Goal: Task Accomplishment & Management: Manage account settings

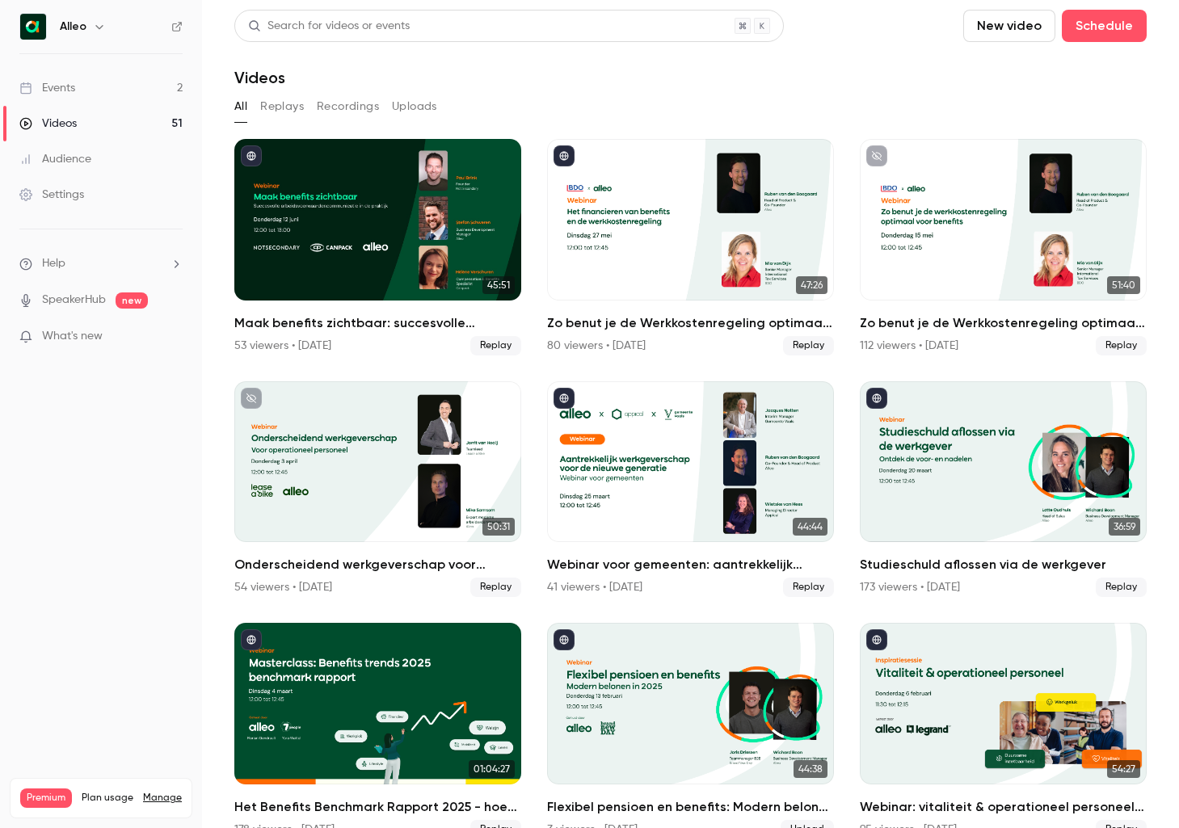
click at [126, 82] on link "Events 2" at bounding box center [101, 88] width 202 height 36
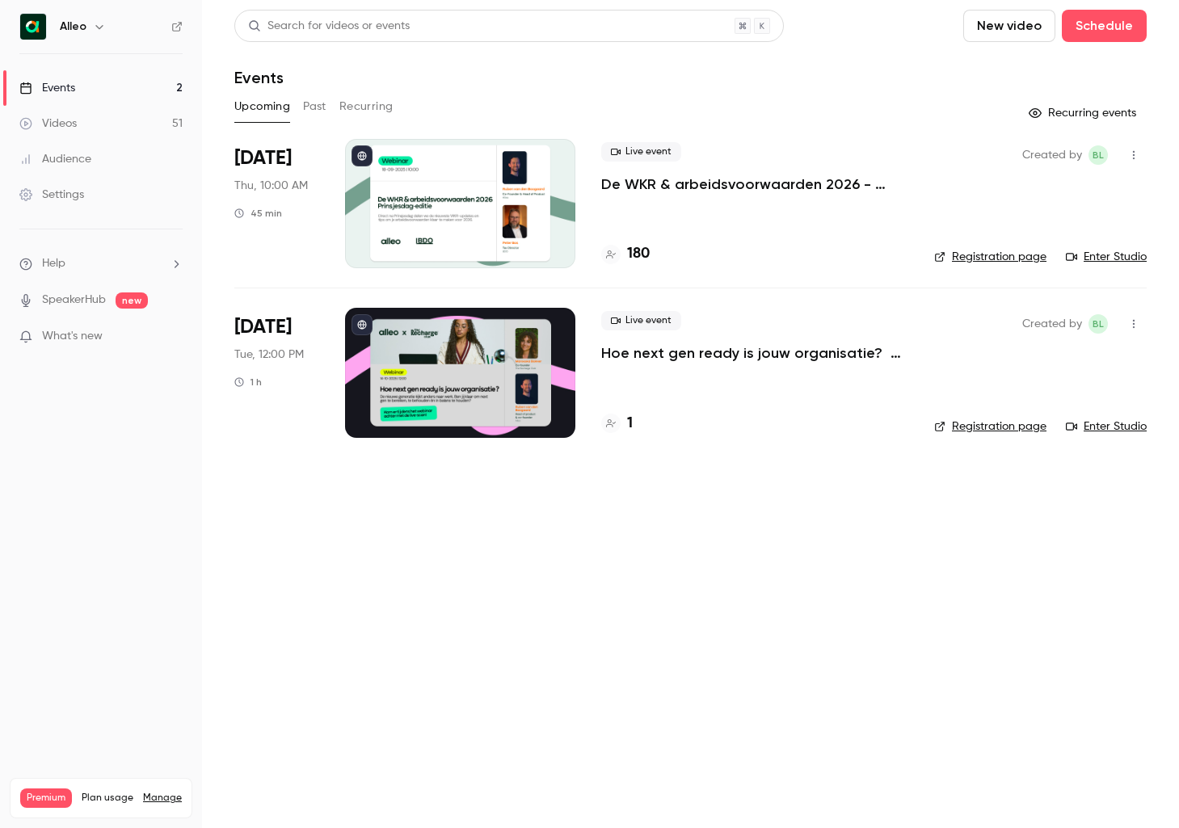
click at [662, 185] on p "De WKR & arbeidsvoorwaarden 2026 - [DATE] editie" at bounding box center [754, 184] width 307 height 19
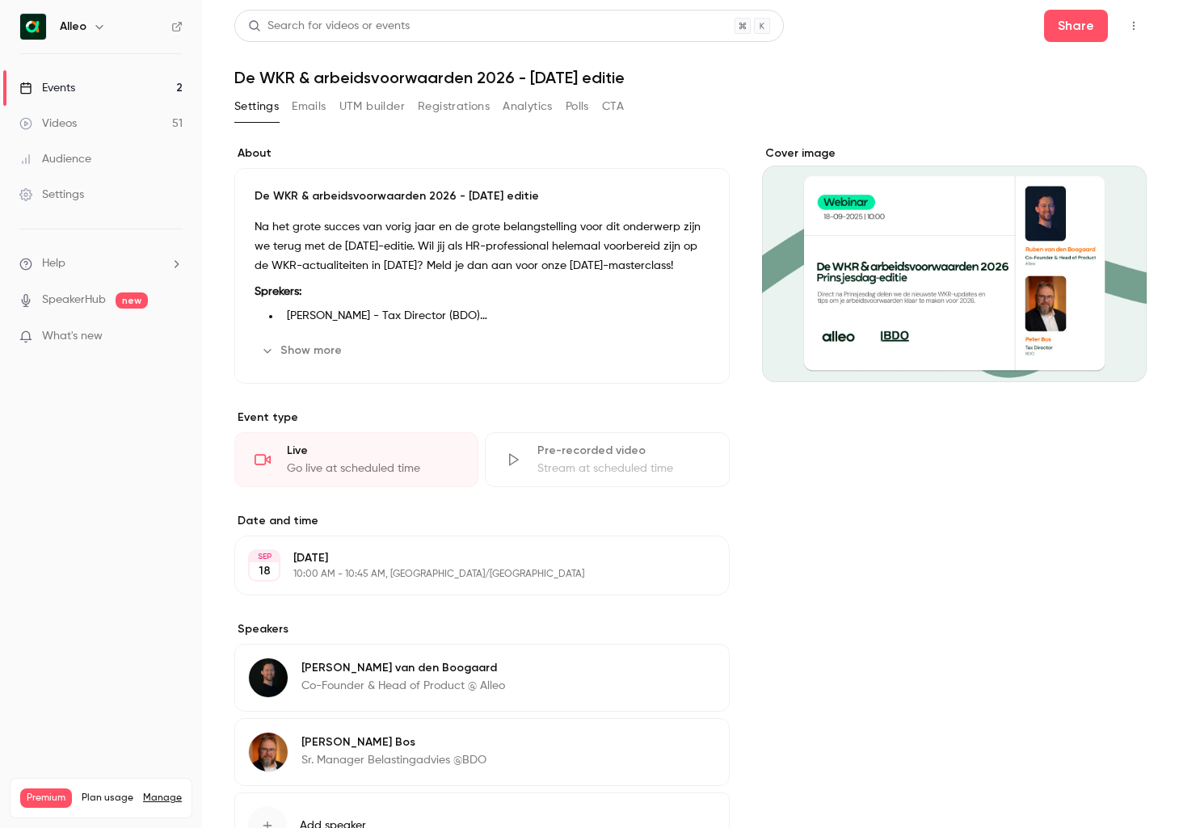
scroll to position [131, 0]
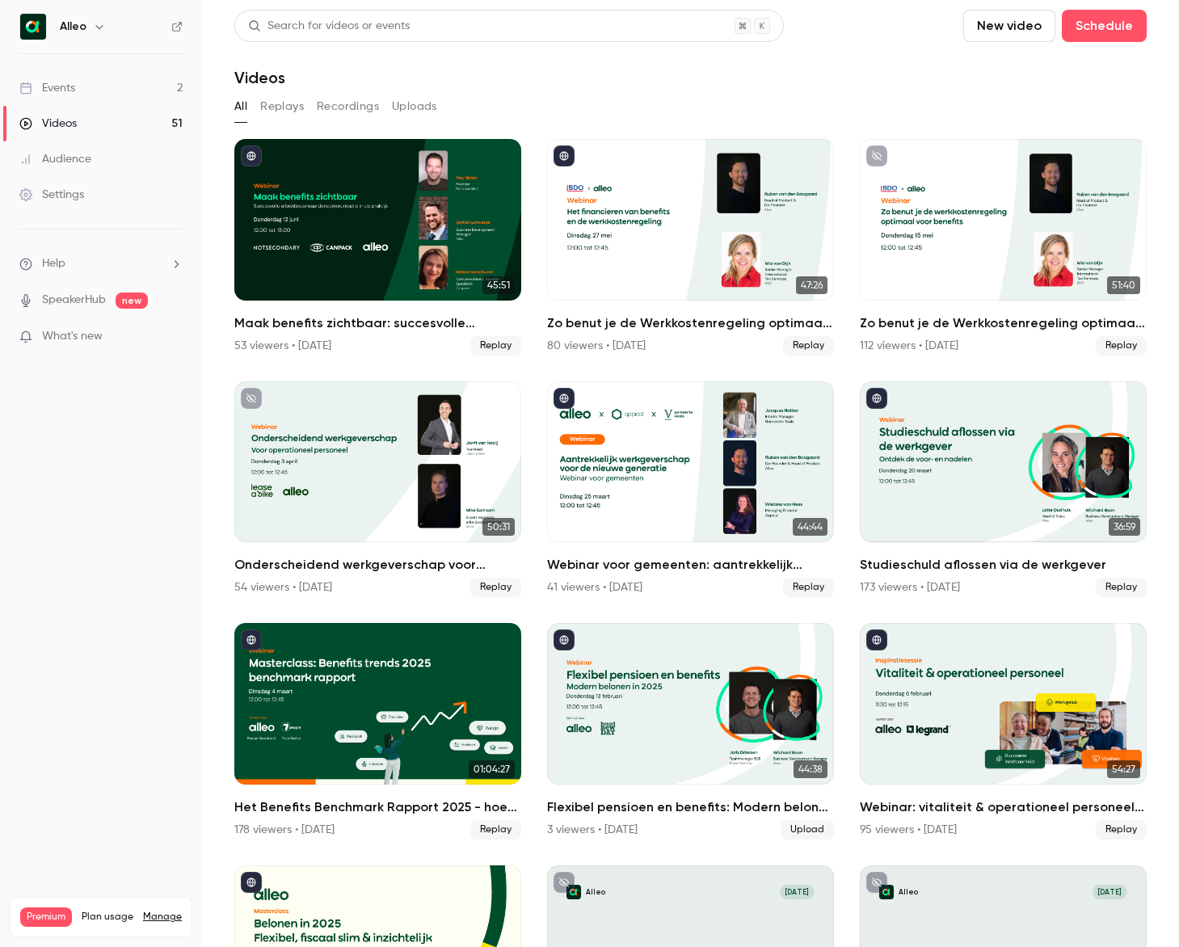
click at [141, 84] on link "Events 2" at bounding box center [101, 88] width 202 height 36
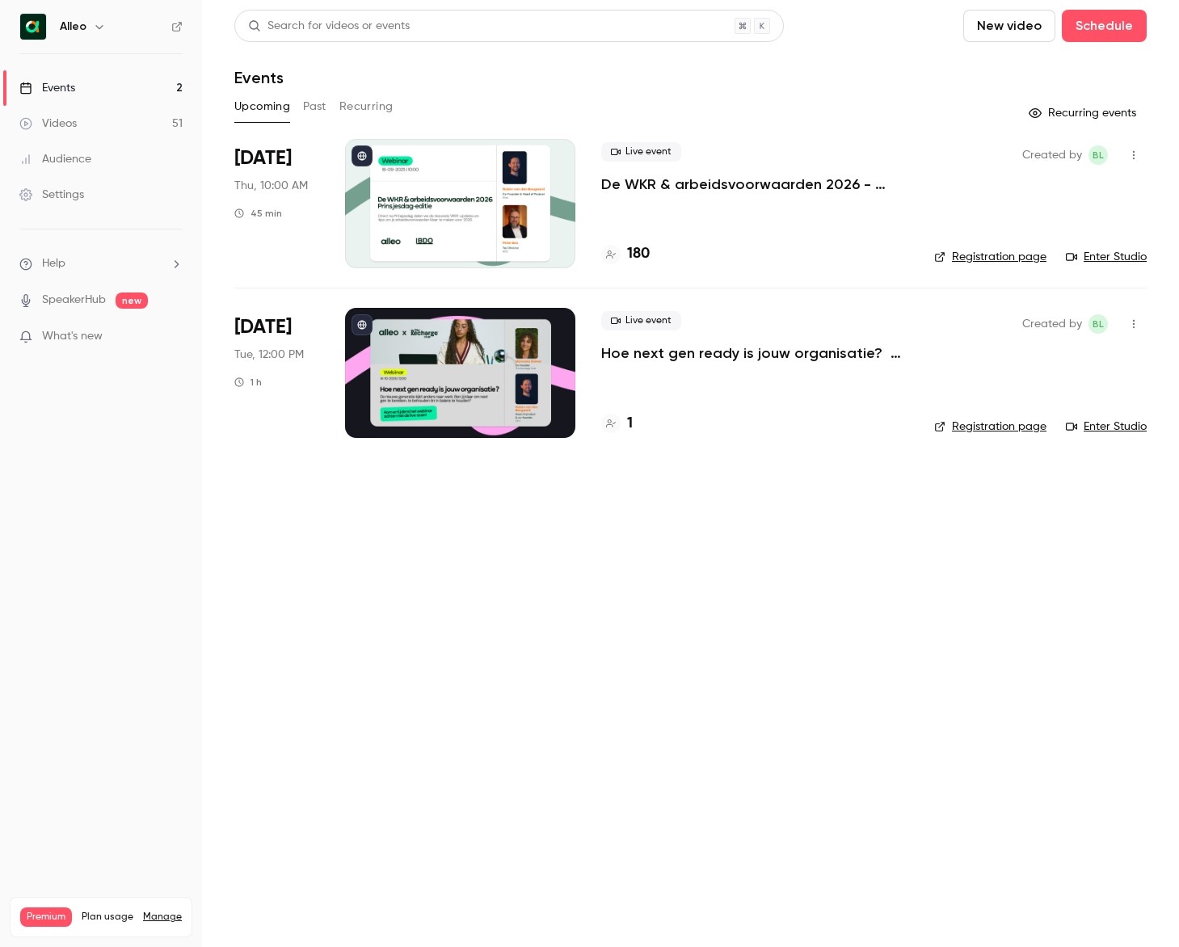
click at [690, 170] on div "Live event De WKR & arbeidsvoorwaarden 2026 - [DATE] editie" at bounding box center [754, 168] width 307 height 52
click at [696, 188] on p "De WKR & arbeidsvoorwaarden 2026 - [DATE] editie" at bounding box center [754, 184] width 307 height 19
